Goal: Check status: Check status

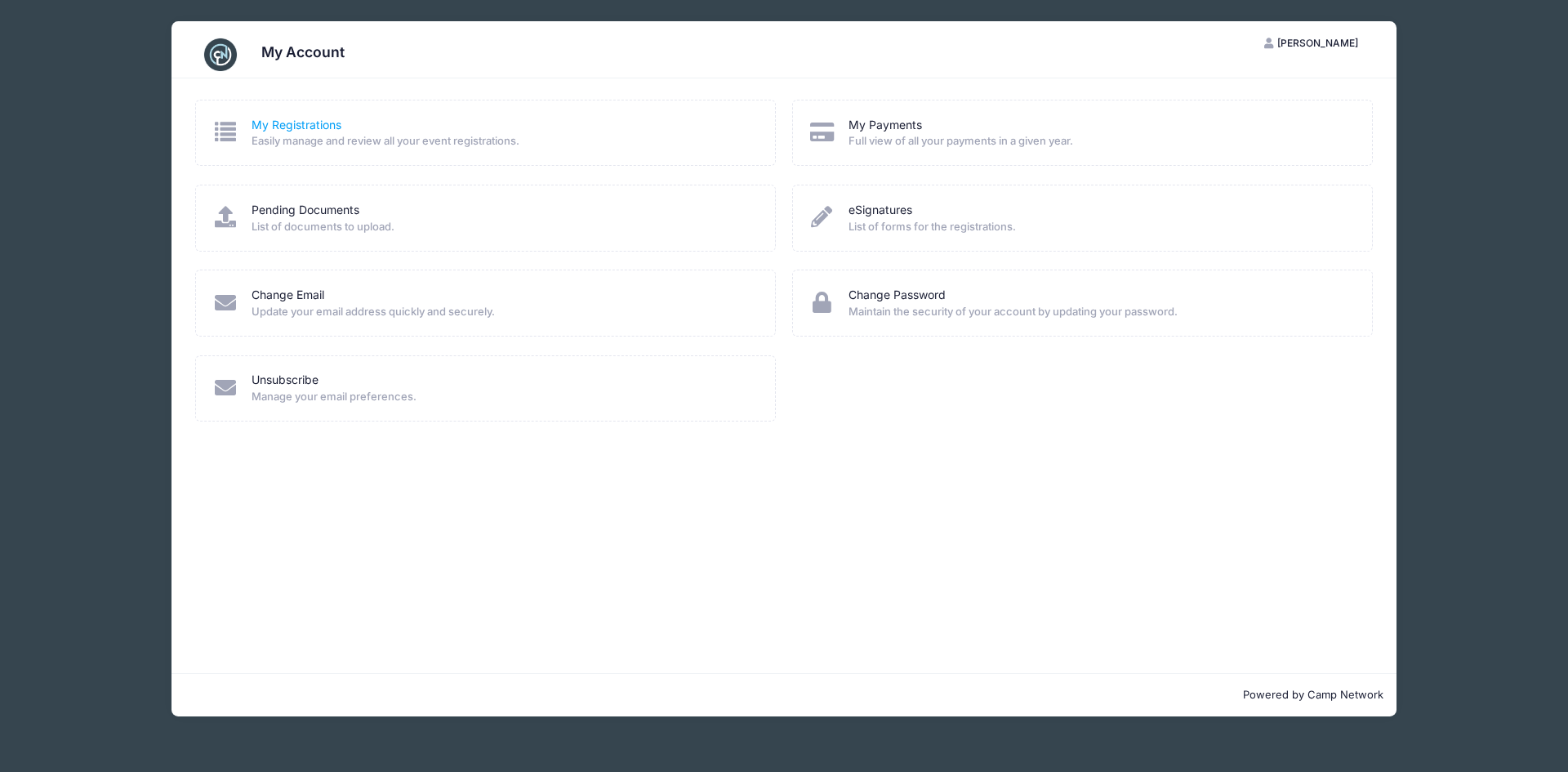
click at [305, 125] on link "My Registrations" at bounding box center [296, 124] width 90 height 17
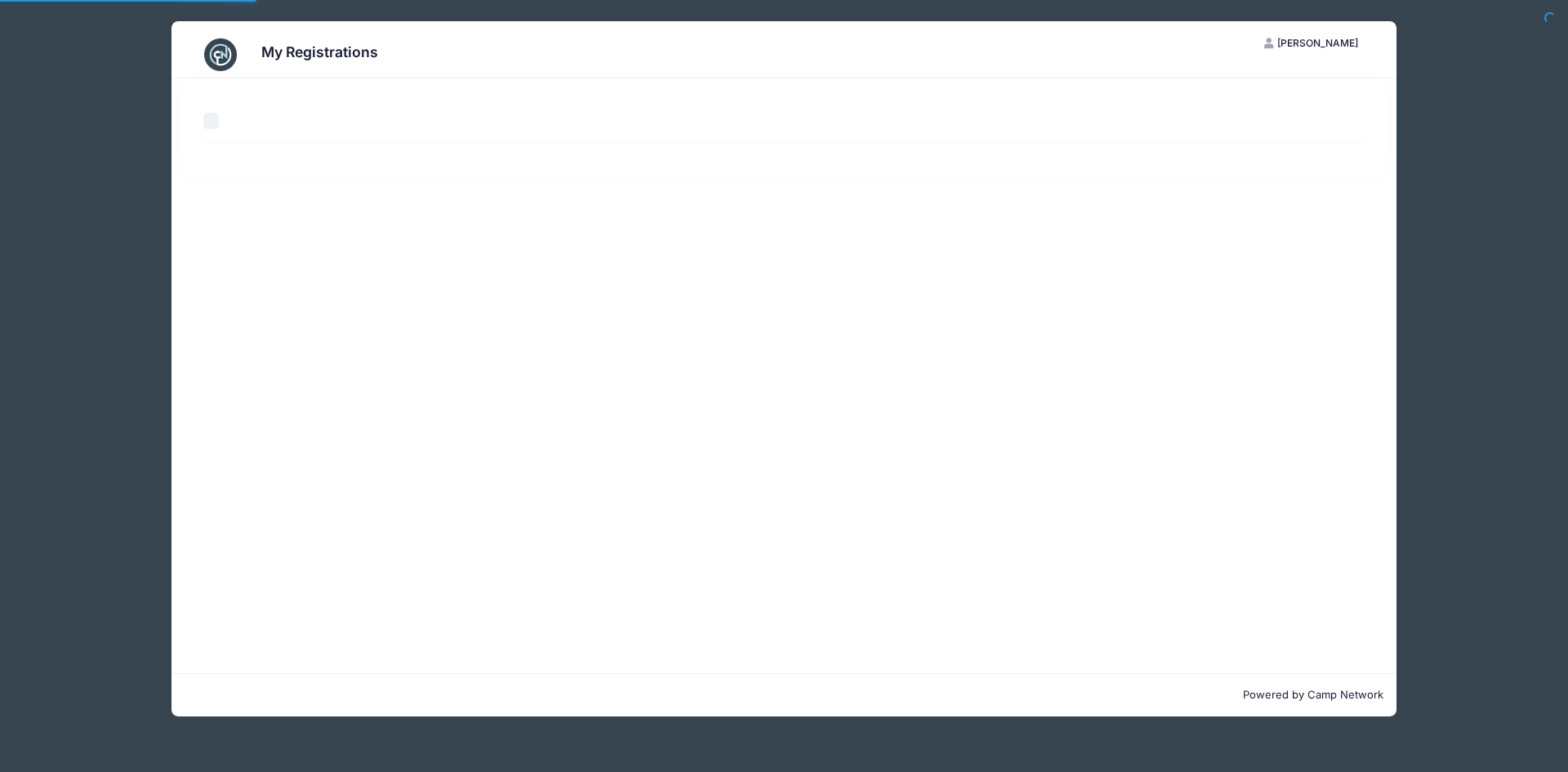
select select "50"
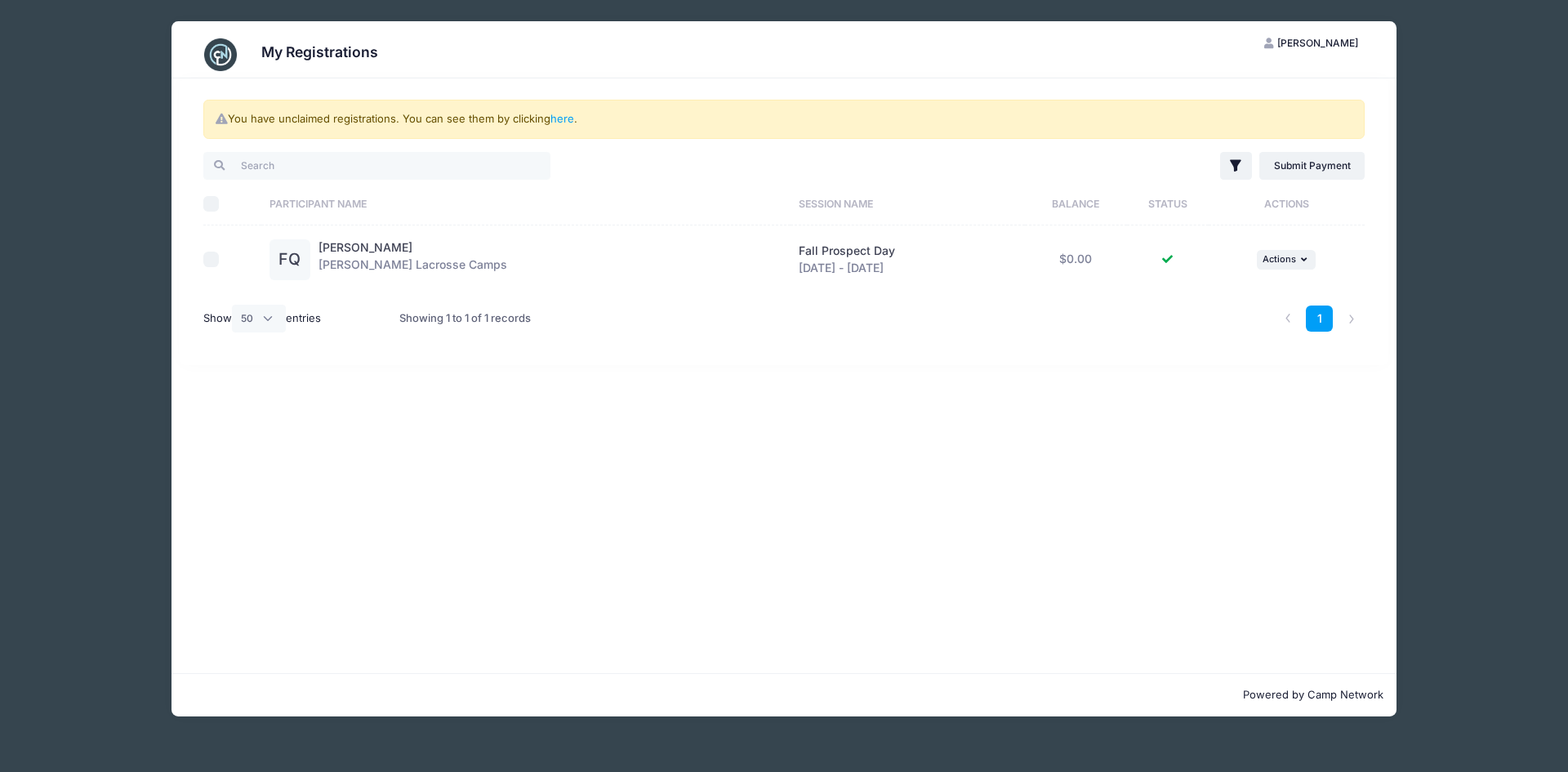
click at [220, 264] on div at bounding box center [228, 259] width 50 height 17
click at [214, 261] on input "checkbox" at bounding box center [211, 259] width 17 height 17
checkbox input "true"
click at [1298, 260] on button "... Actions" at bounding box center [1287, 259] width 59 height 20
click at [1247, 290] on link "View Registration" at bounding box center [1234, 295] width 148 height 31
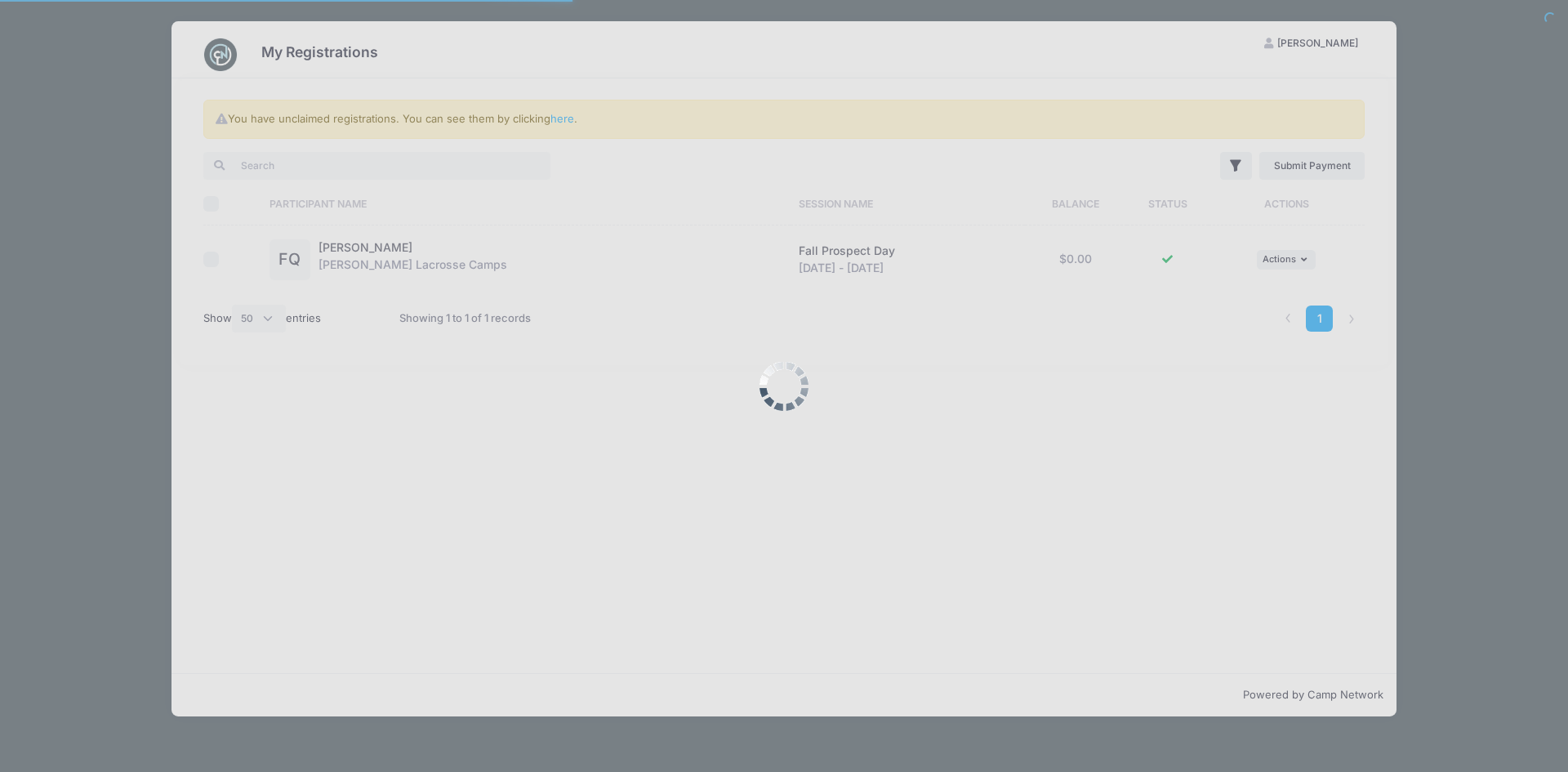
select select "50"
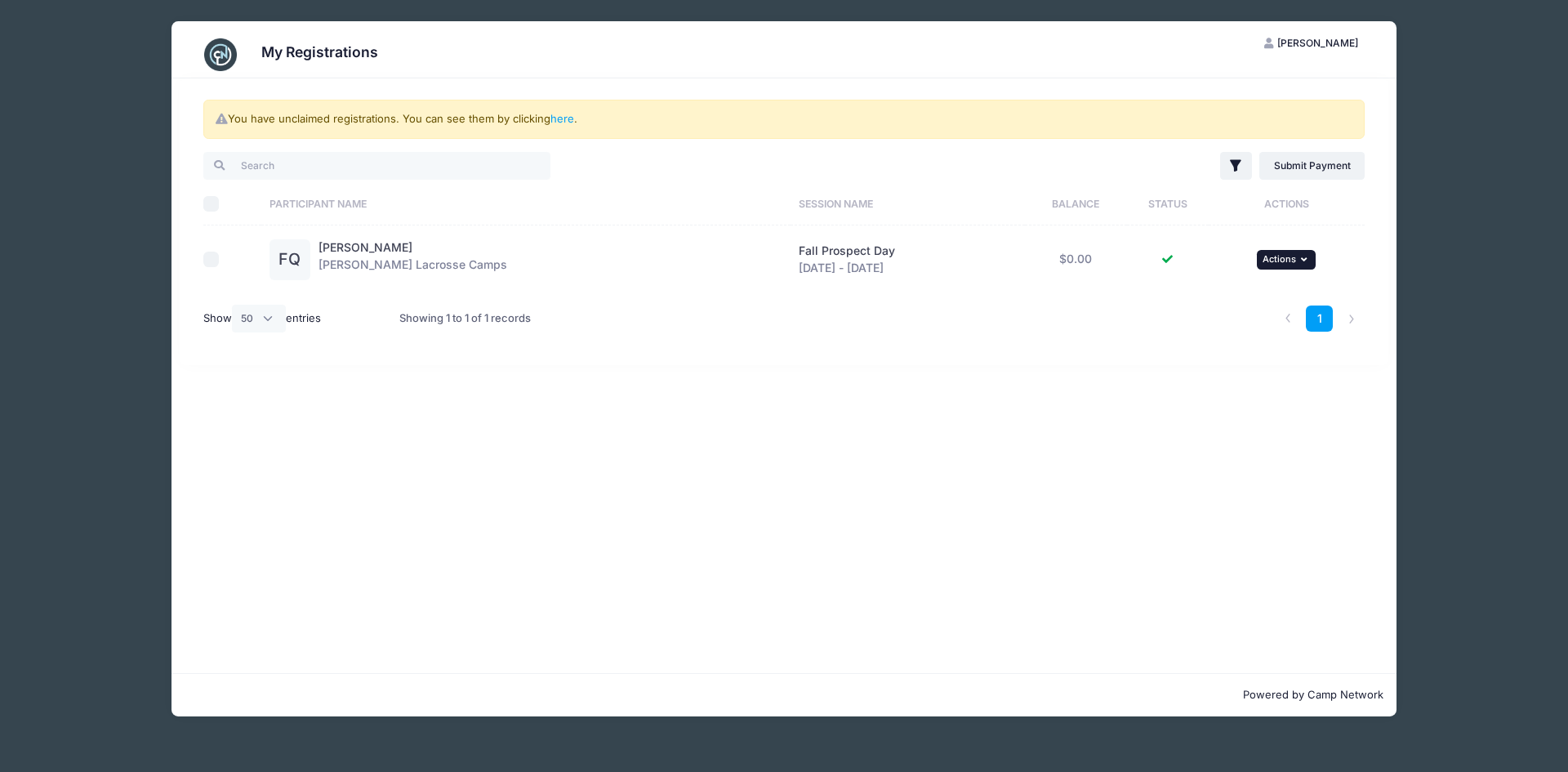
click at [1309, 255] on icon "button" at bounding box center [1307, 258] width 10 height 9
click at [1220, 326] on link "View Attachments" at bounding box center [1234, 326] width 148 height 31
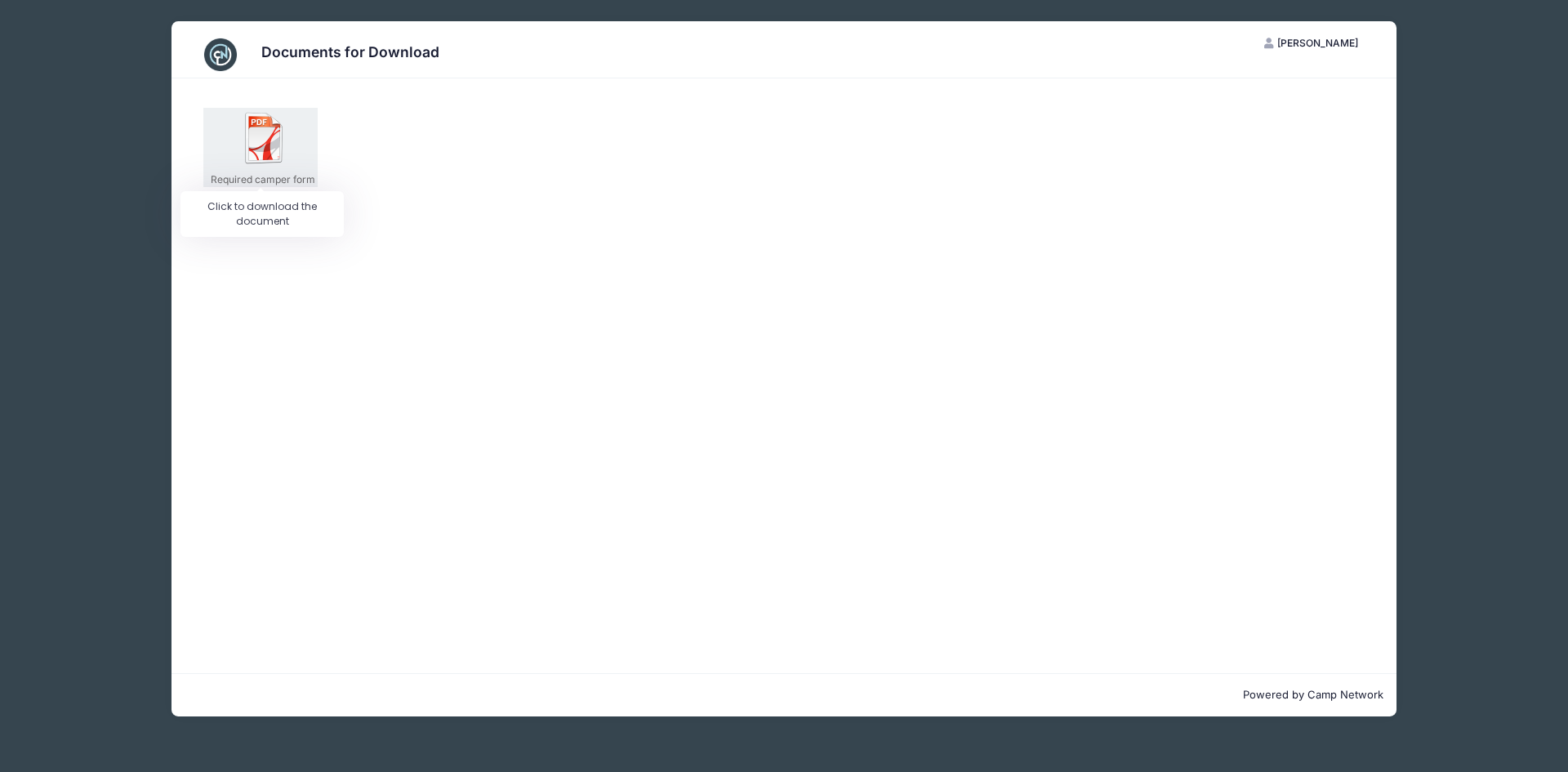
click at [256, 154] on img at bounding box center [264, 137] width 52 height 52
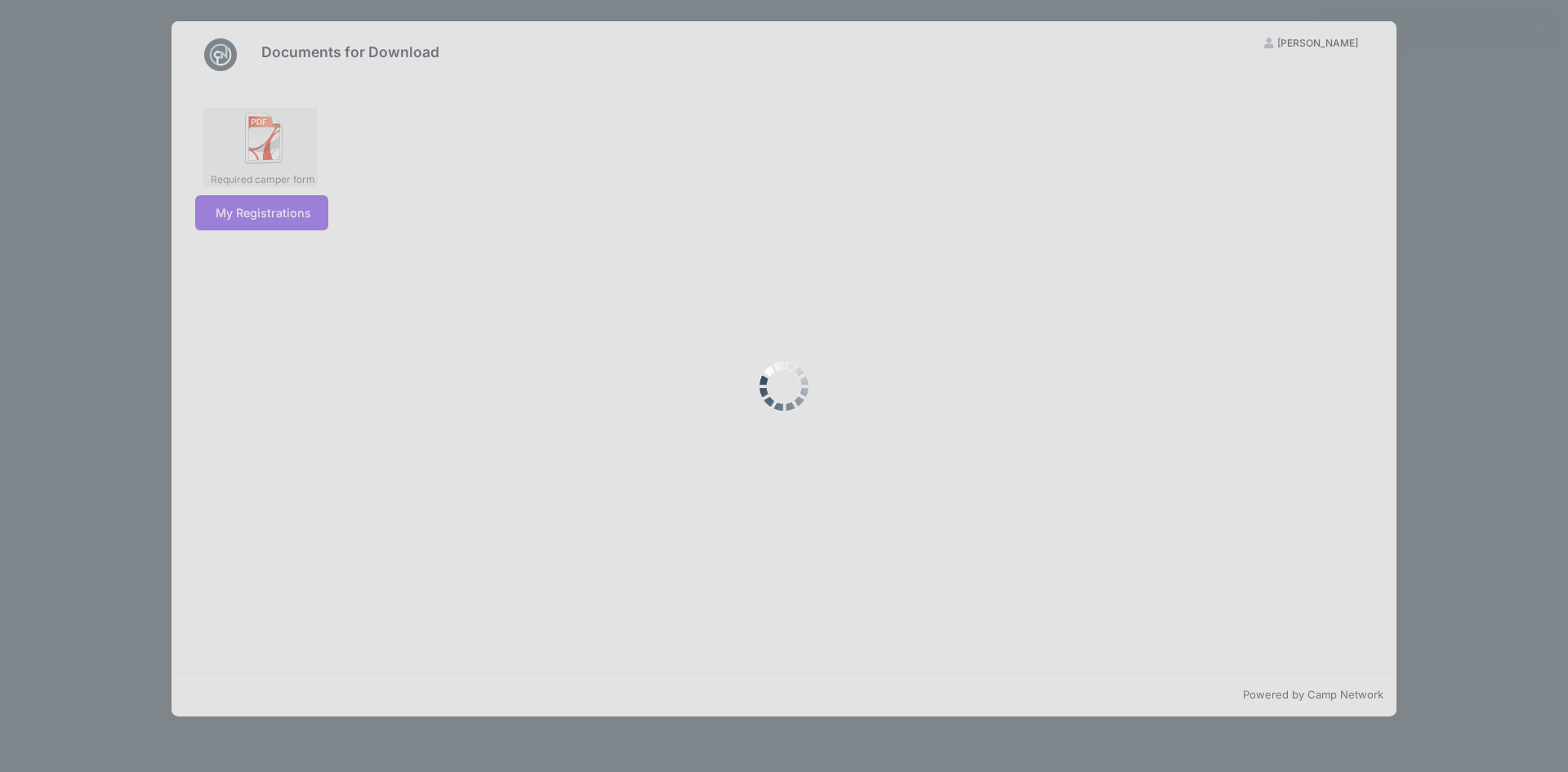
click at [256, 154] on div at bounding box center [784, 386] width 1568 height 772
